Goal: Information Seeking & Learning: Stay updated

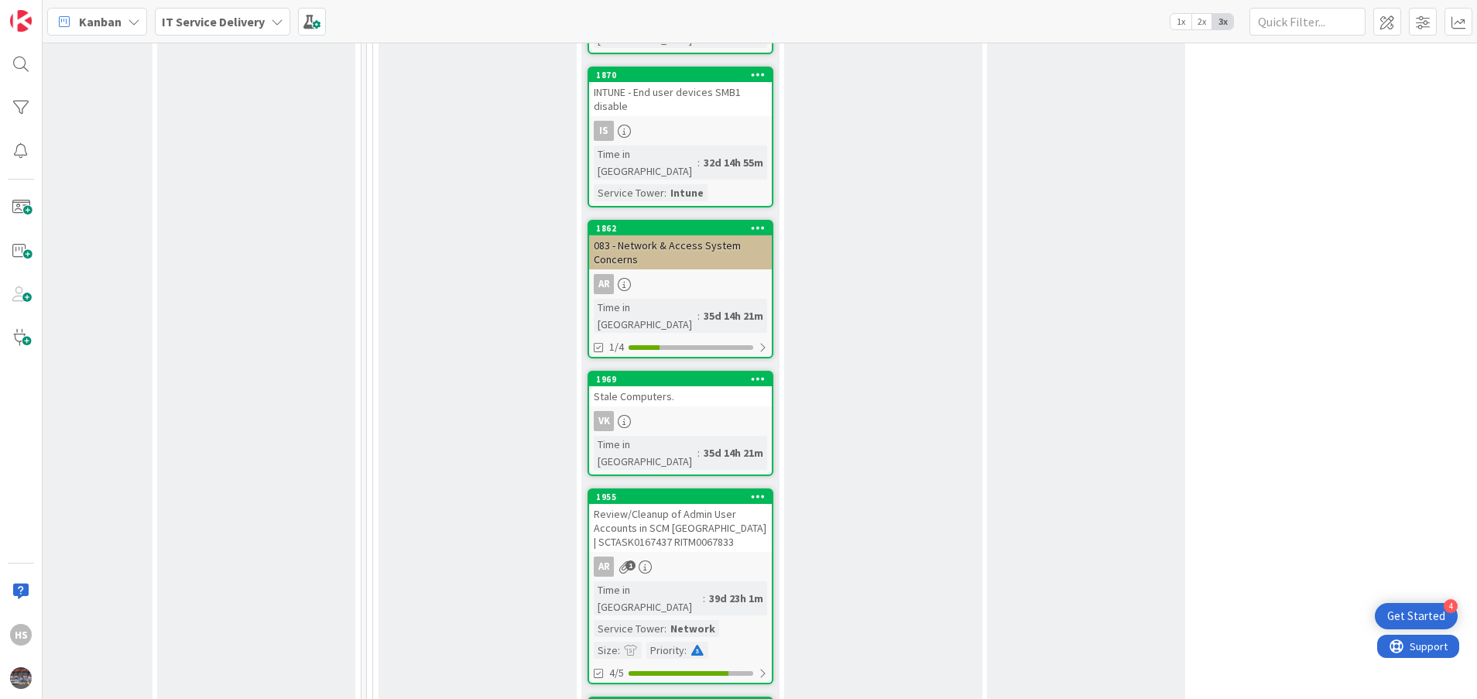
scroll to position [1828, 708]
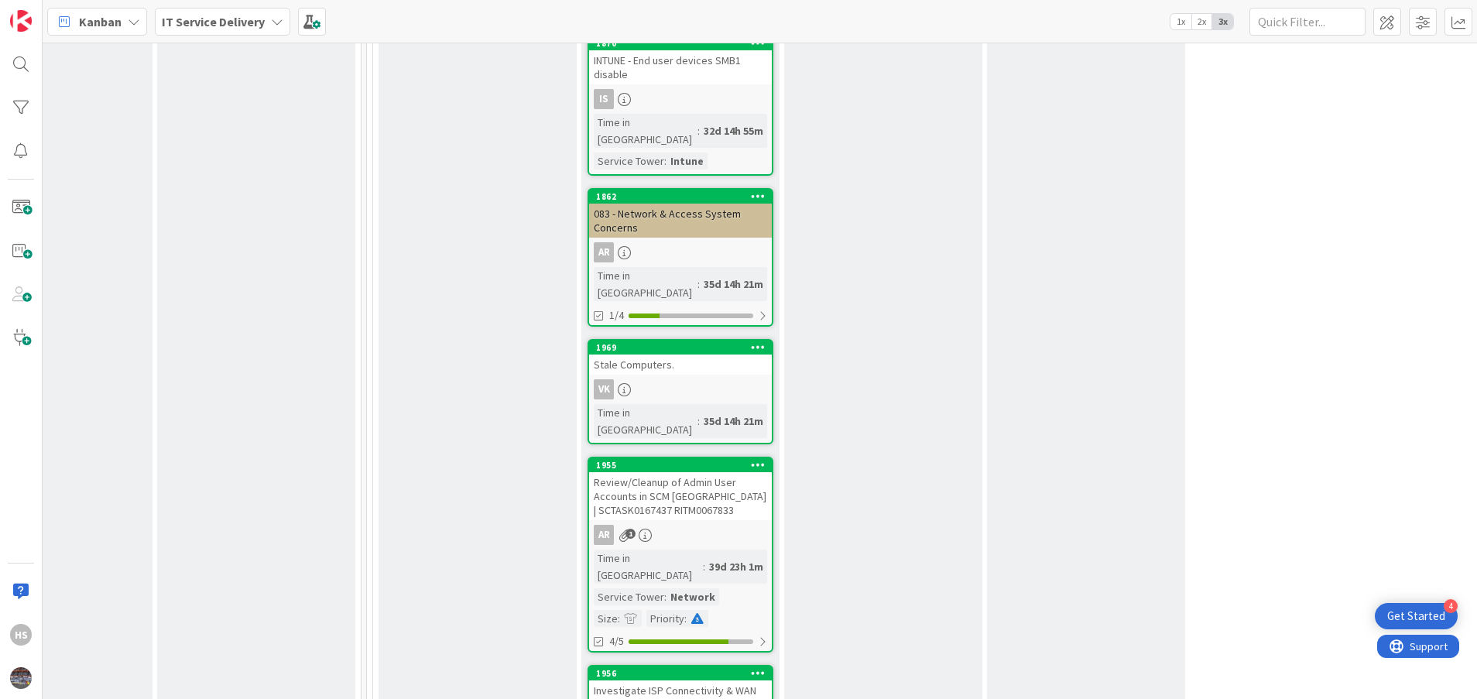
click at [701, 680] on div "Investigate ISP Connectivity & WAN Failures (Multiple Branches)" at bounding box center [680, 697] width 183 height 34
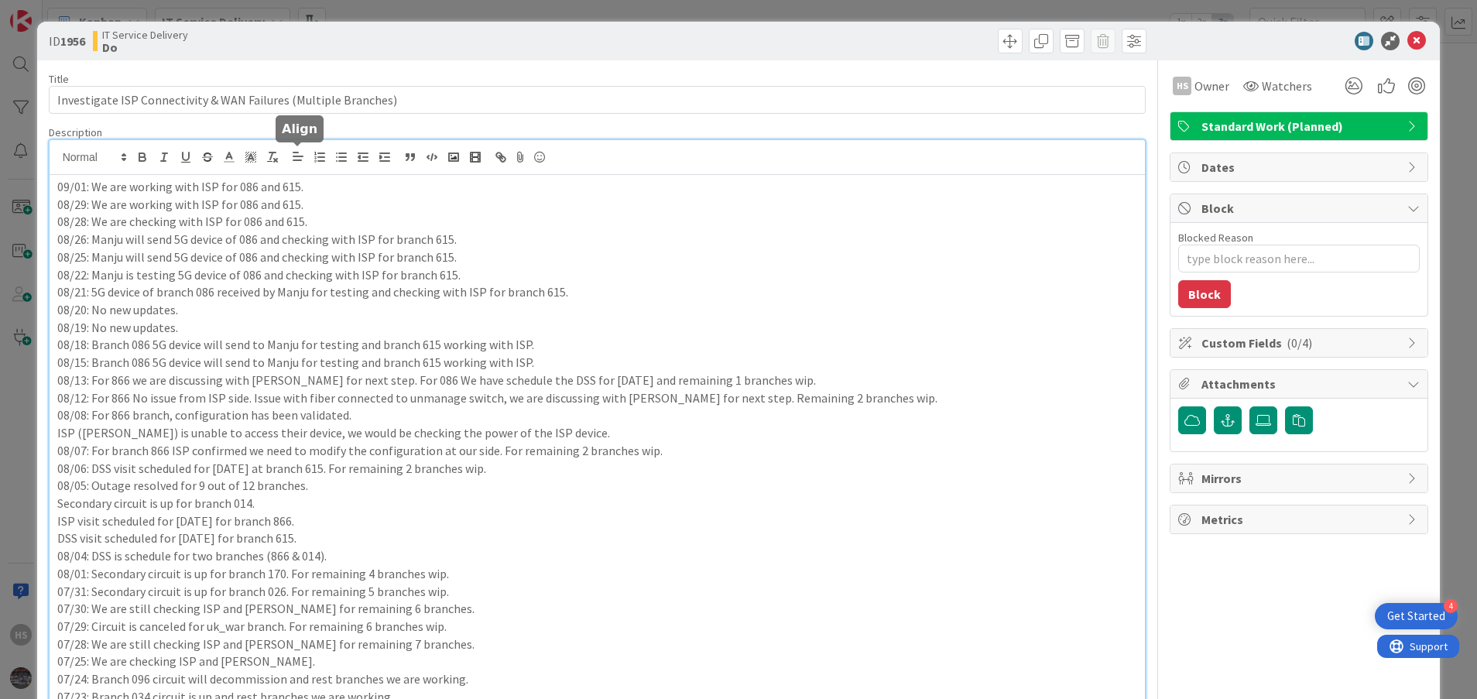
click at [300, 149] on div "09/01: We are working with ISP for 086 and 615. 08/29: We are working with ISP …" at bounding box center [598, 659] width 1096 height 1038
drag, startPoint x: 313, startPoint y: 181, endPoint x: 60, endPoint y: 185, distance: 253.1
click at [60, 185] on p "09/01: We are working with ISP for 086 and 615." at bounding box center [597, 187] width 1080 height 18
copy p "09/01: We are working with ISP for 086 and 615."
click at [56, 185] on div "09/01: We are working with ISP for 086 and 615. 08/29: We are working with ISP …" at bounding box center [598, 676] width 1096 height 1003
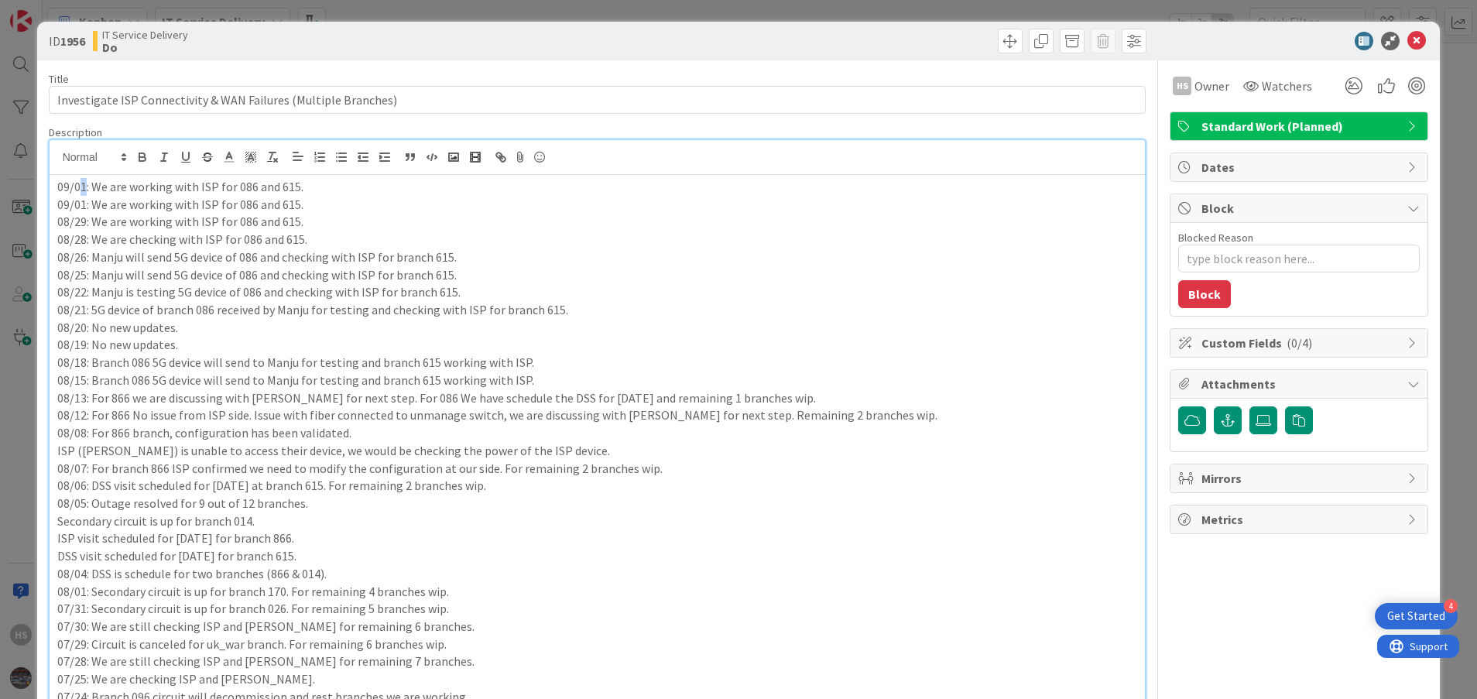
click at [84, 185] on p "09/01: We are working with ISP for 086 and 615." at bounding box center [597, 187] width 1080 height 18
click at [192, 194] on p "09/02: We are working with ISP for 086 and 615." at bounding box center [597, 187] width 1080 height 18
click at [1407, 45] on icon at bounding box center [1416, 41] width 19 height 19
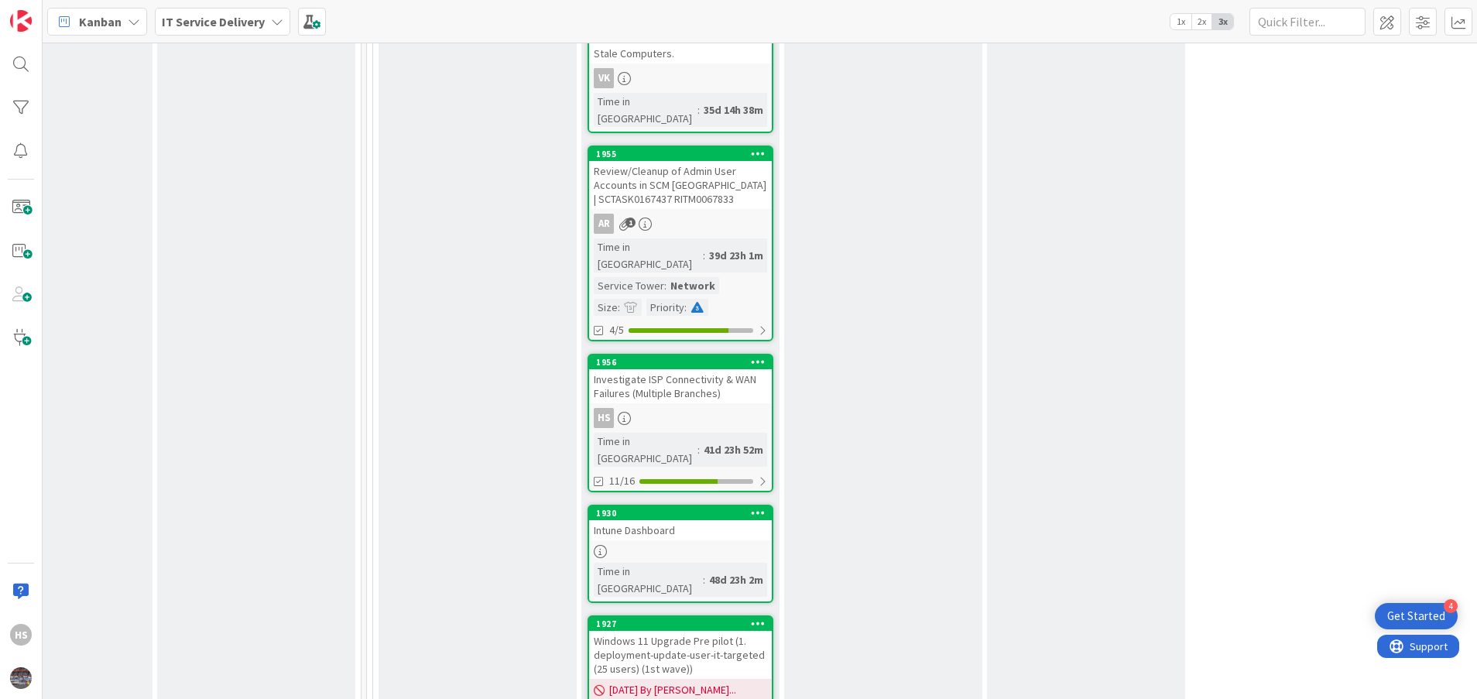
scroll to position [2147, 708]
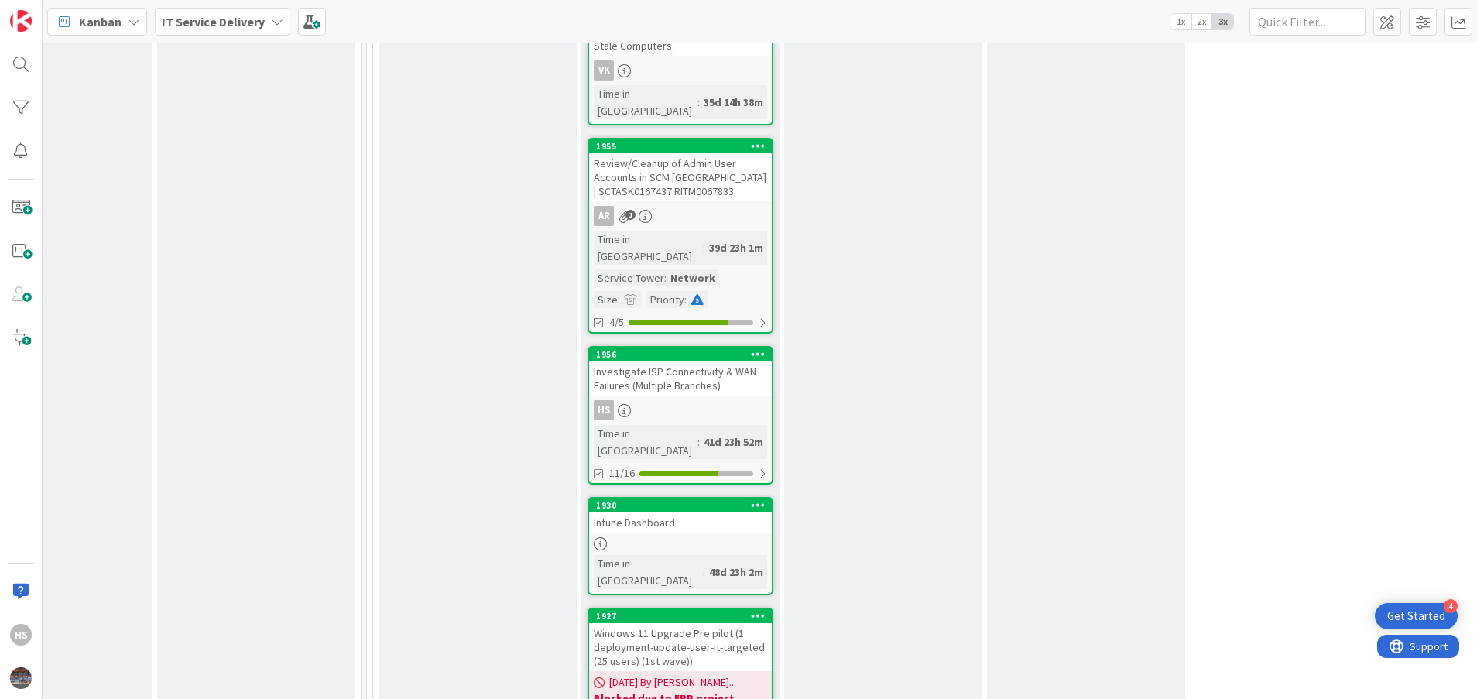
click at [666, 346] on link "1956 Investigate ISP Connectivity & WAN Failures (Multiple Branches) HS Time in…" at bounding box center [680, 415] width 186 height 139
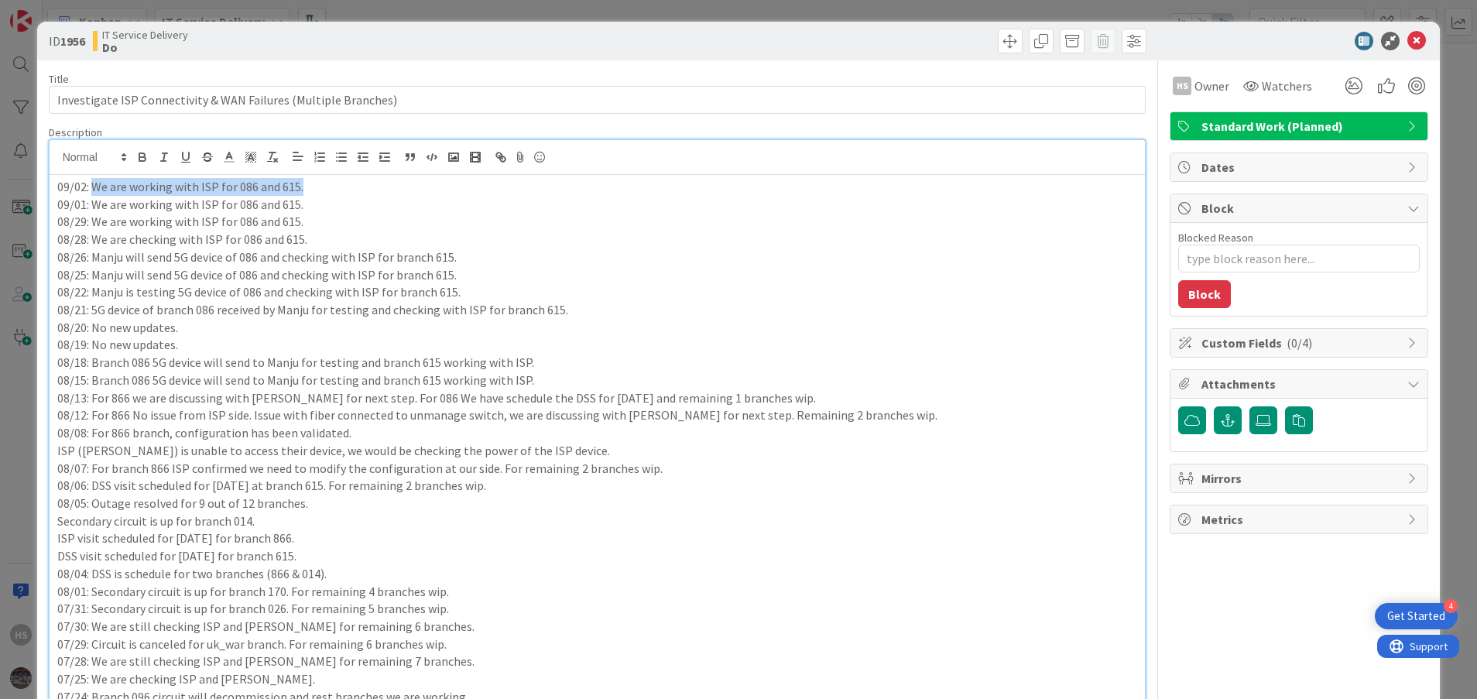
drag, startPoint x: 91, startPoint y: 158, endPoint x: 341, endPoint y: 181, distance: 251.1
click at [341, 181] on p "09/02: We are working with ISP for 086 and 615." at bounding box center [597, 187] width 1080 height 18
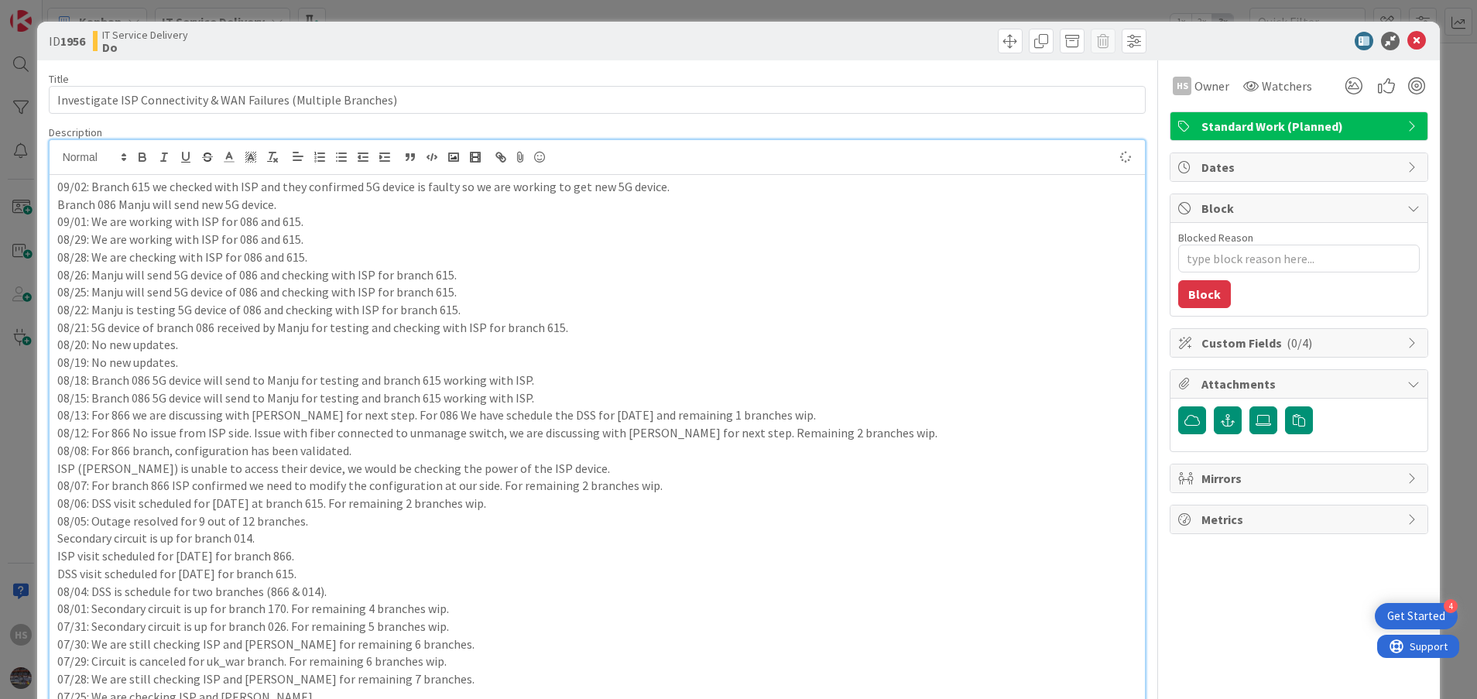
type textarea "x"
click at [51, 204] on div "09/02: Branch 615 we checked with ISP and they confirmed 5G device is faulty so…" at bounding box center [598, 694] width 1096 height 1039
type textarea "x"
click at [1407, 39] on icon at bounding box center [1416, 41] width 19 height 19
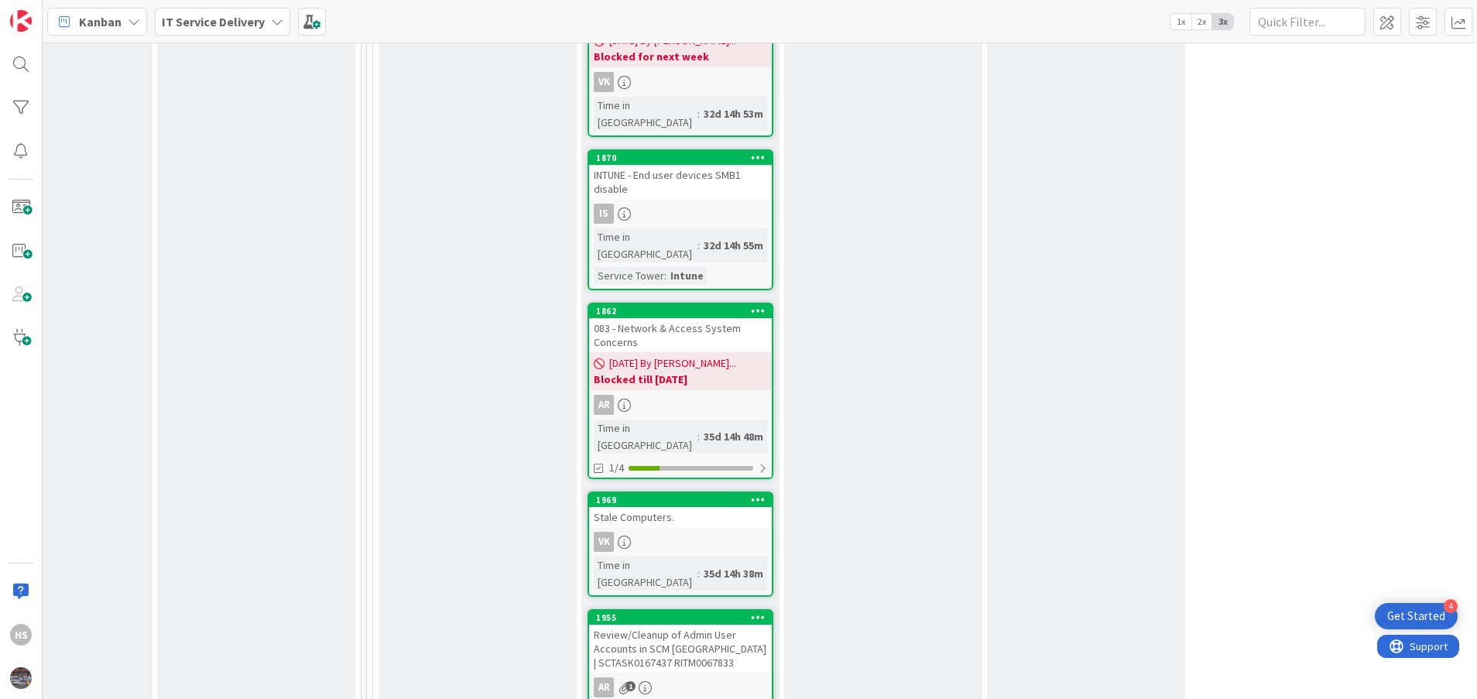
scroll to position [1437, 708]
